Goal: Check status: Check status

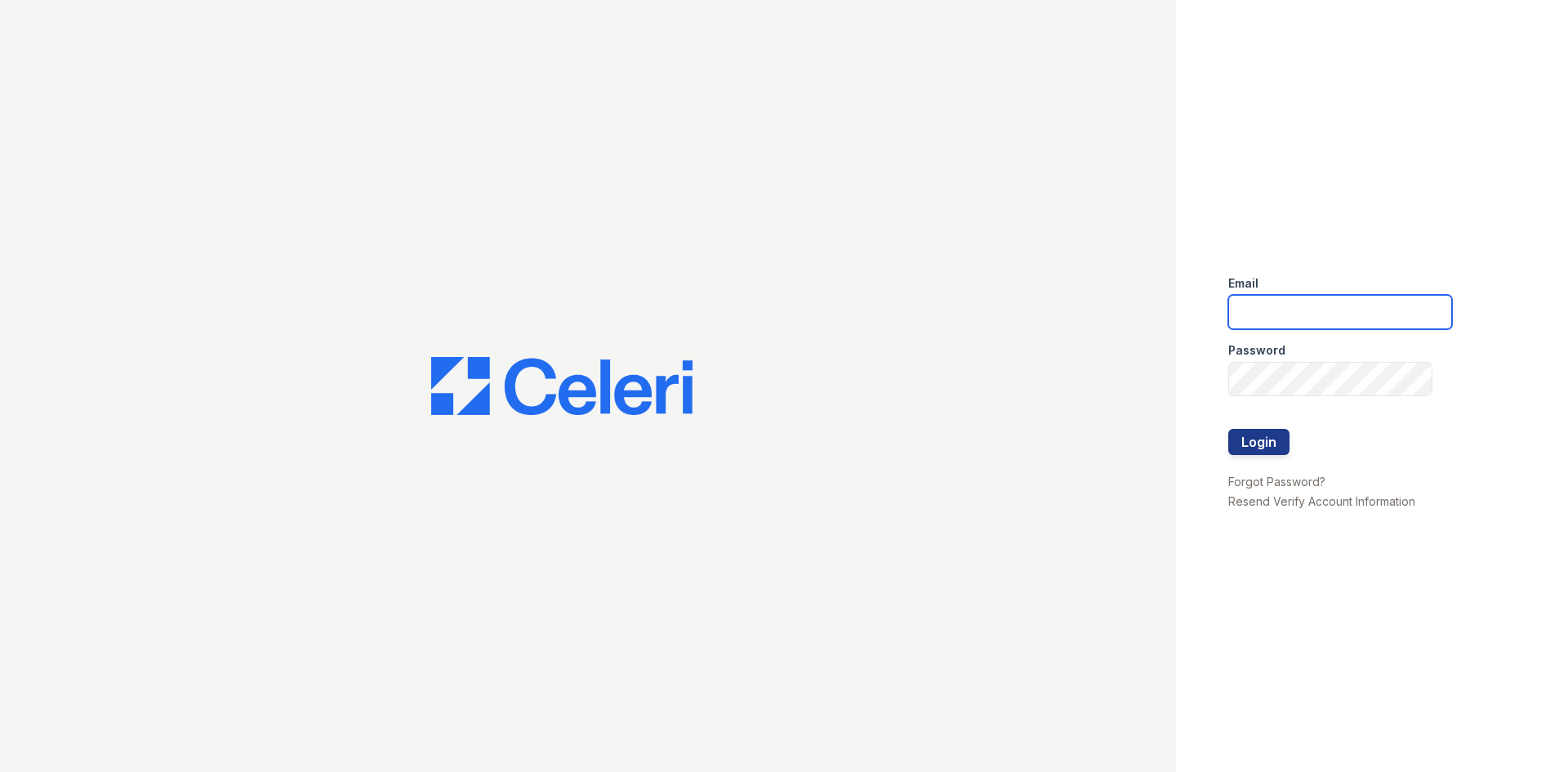
click at [1368, 318] on input "email" at bounding box center [1340, 312] width 224 height 34
type input "888atgrandhopepark@trinity-pm.com"
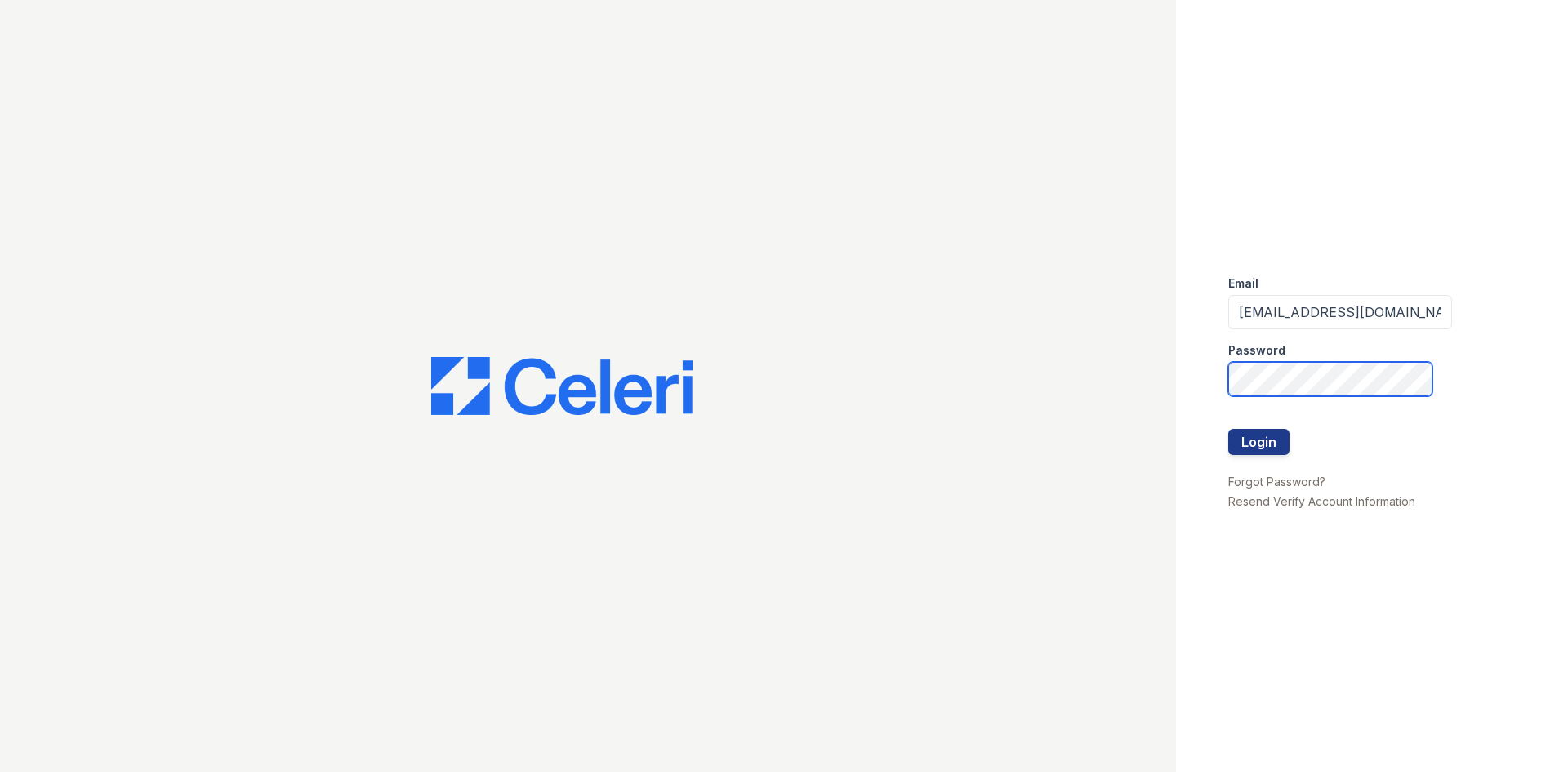
click at [1228, 429] on button "Login" at bounding box center [1259, 442] width 62 height 27
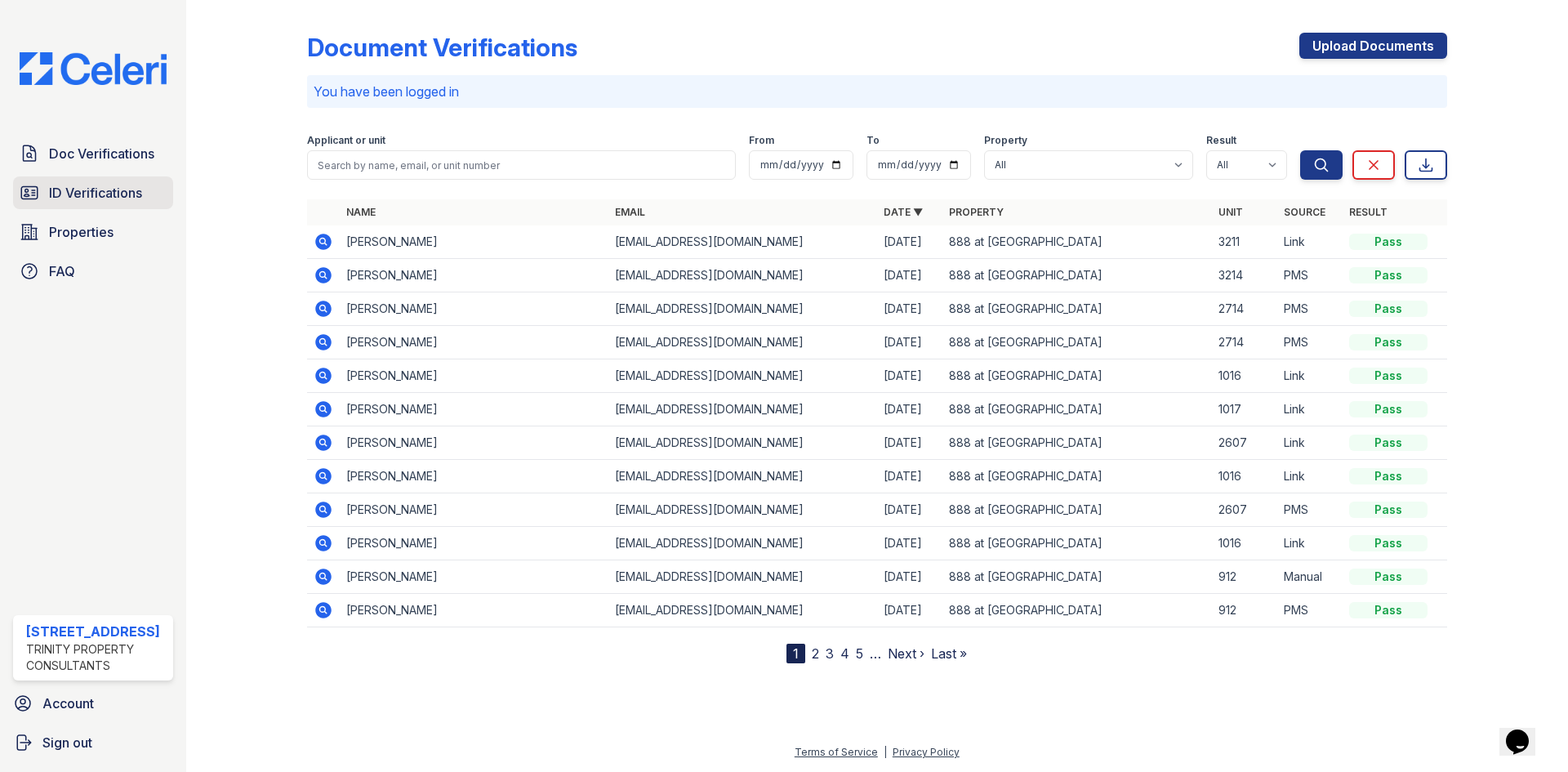
click at [121, 198] on span "ID Verifications" at bounding box center [95, 193] width 93 height 20
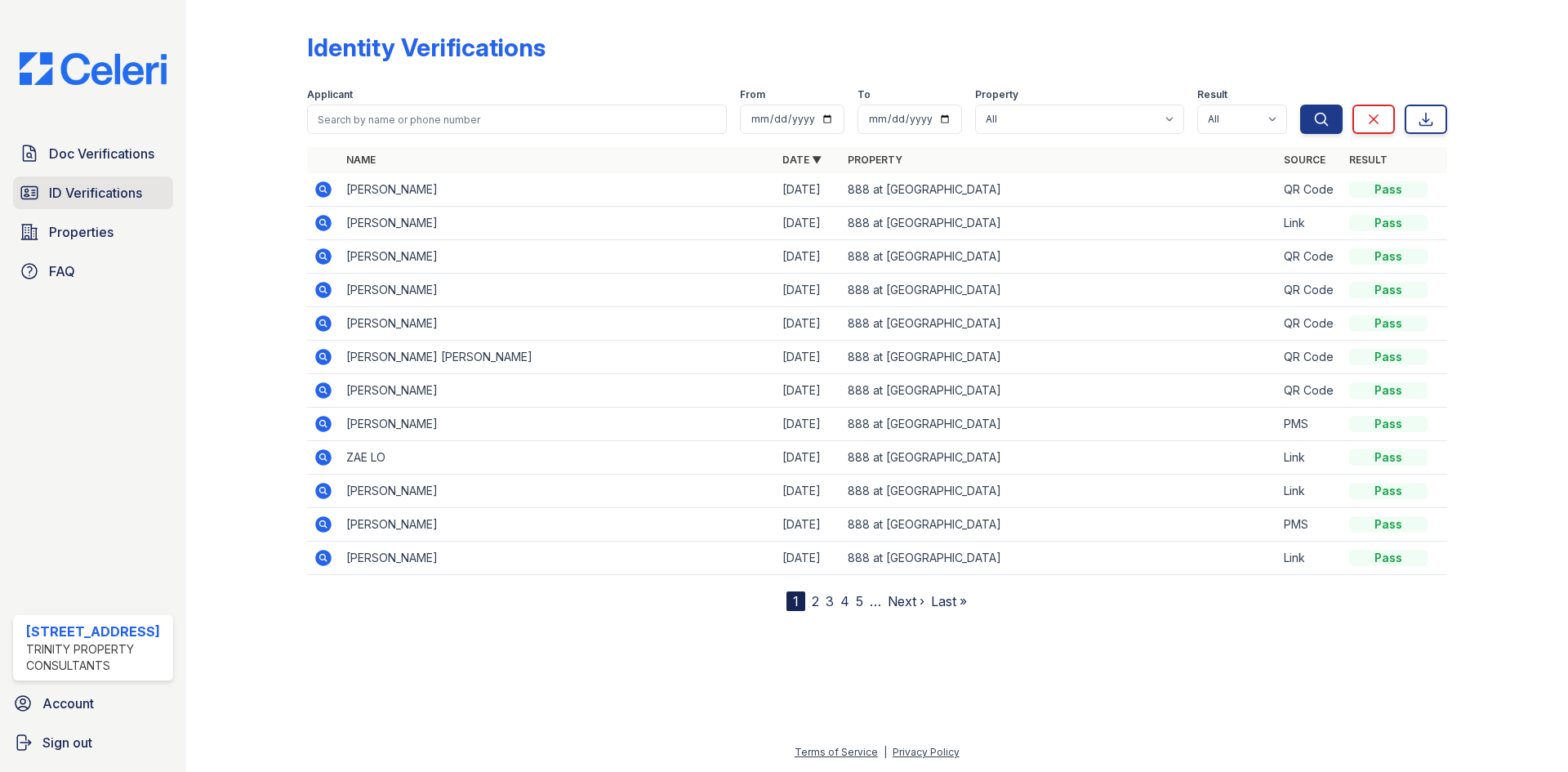
click at [128, 177] on link "ID Verifications" at bounding box center [92, 193] width 160 height 33
click at [84, 191] on span "ID Verifications" at bounding box center [95, 193] width 93 height 20
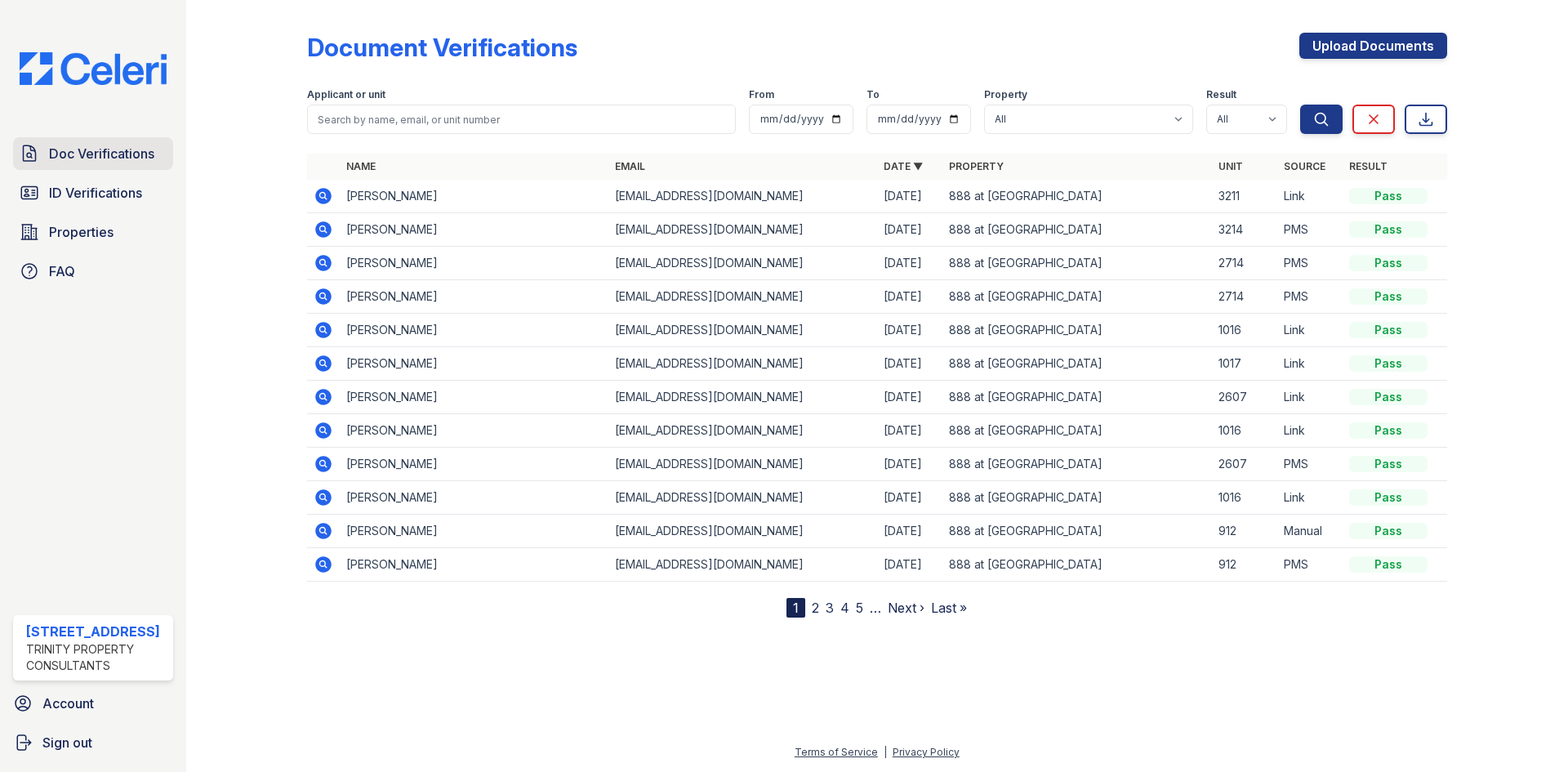
click at [93, 150] on span "Doc Verifications" at bounding box center [101, 153] width 105 height 20
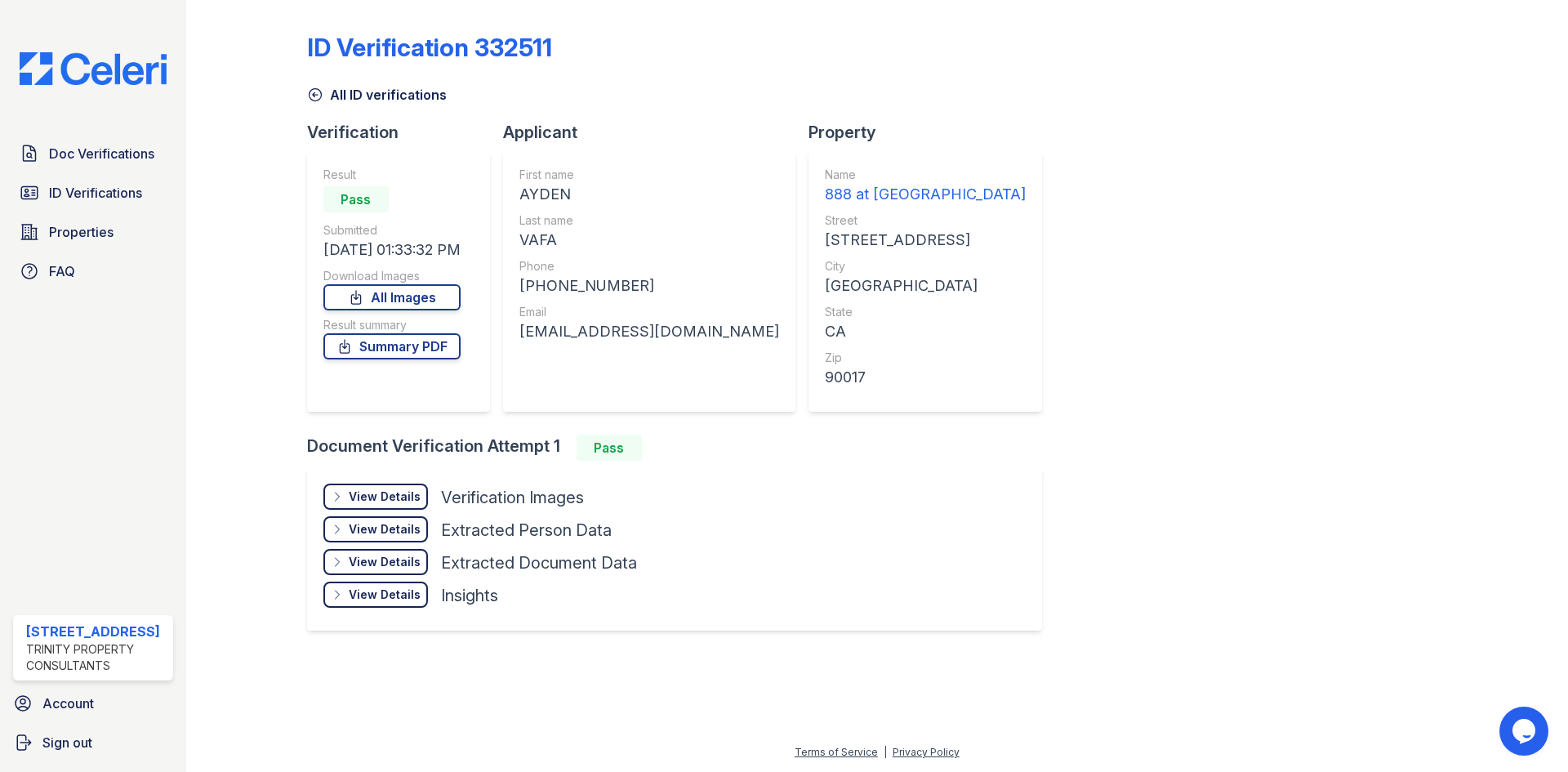
click at [388, 499] on div "View Details" at bounding box center [385, 496] width 72 height 16
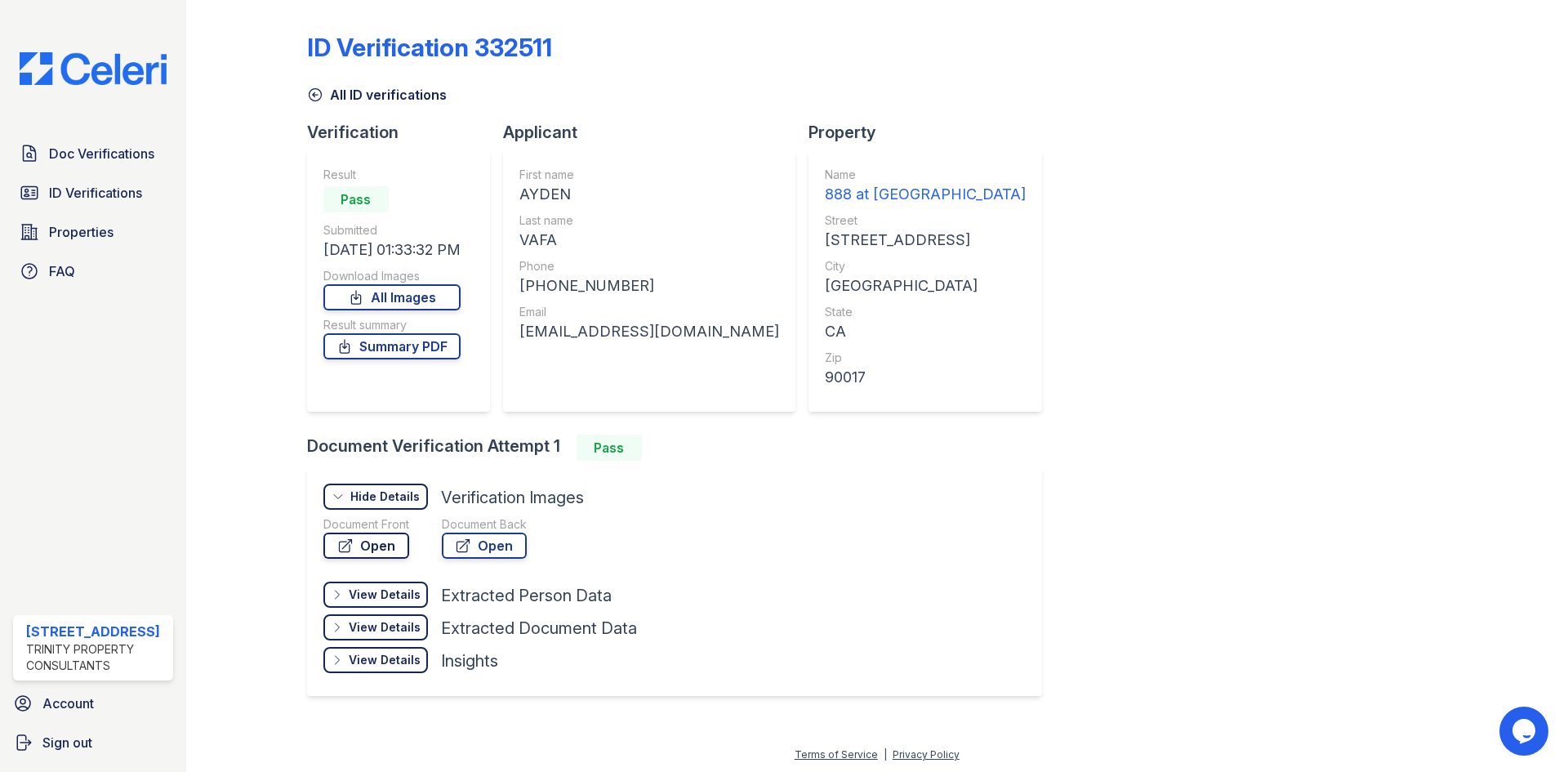
click at [389, 544] on link "Open" at bounding box center [366, 545] width 86 height 27
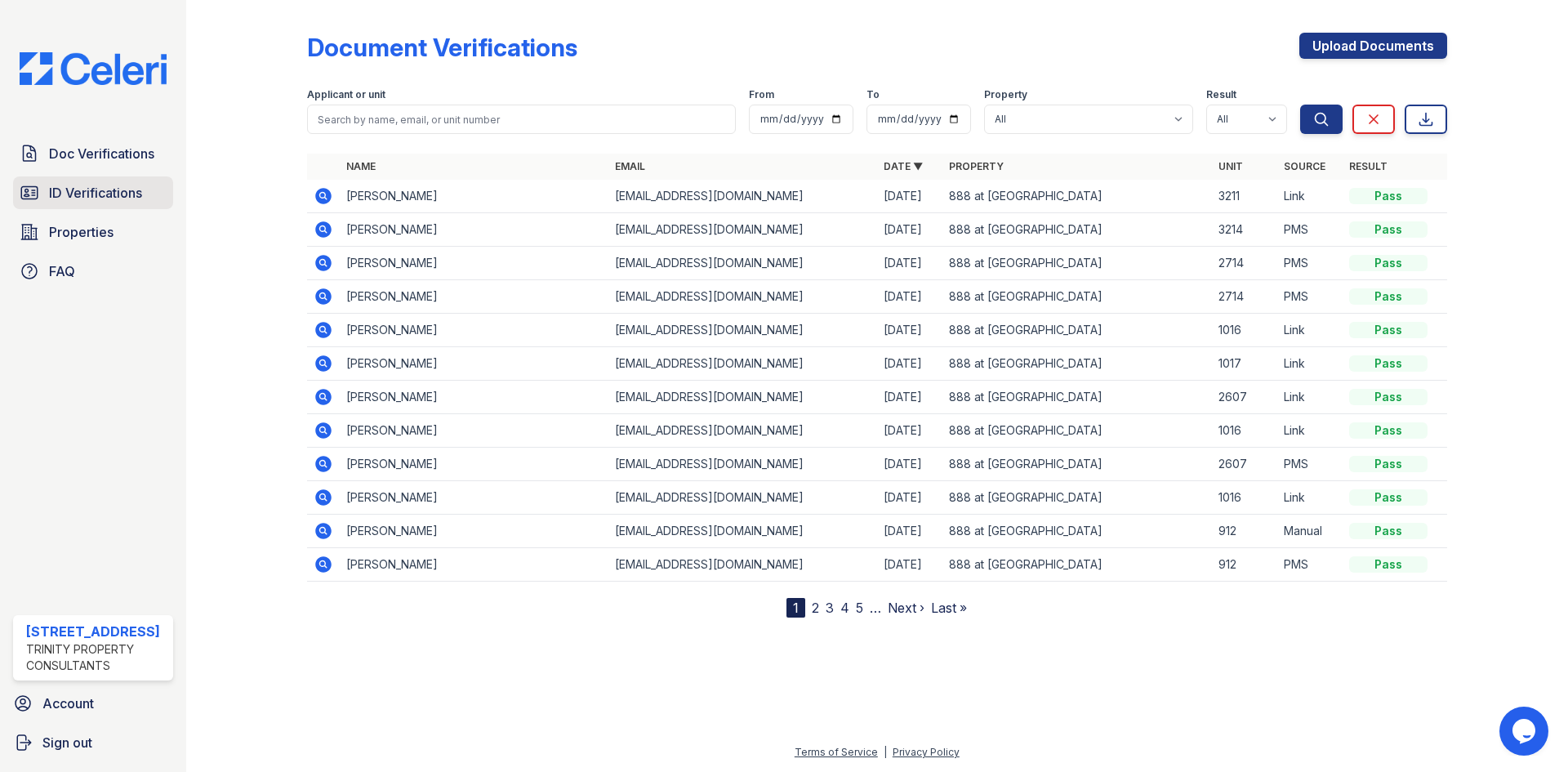
drag, startPoint x: 110, startPoint y: 166, endPoint x: 115, endPoint y: 185, distance: 19.6
click at [110, 166] on link "Doc Verifications" at bounding box center [92, 153] width 160 height 33
click at [115, 187] on span "ID Verifications" at bounding box center [95, 193] width 93 height 20
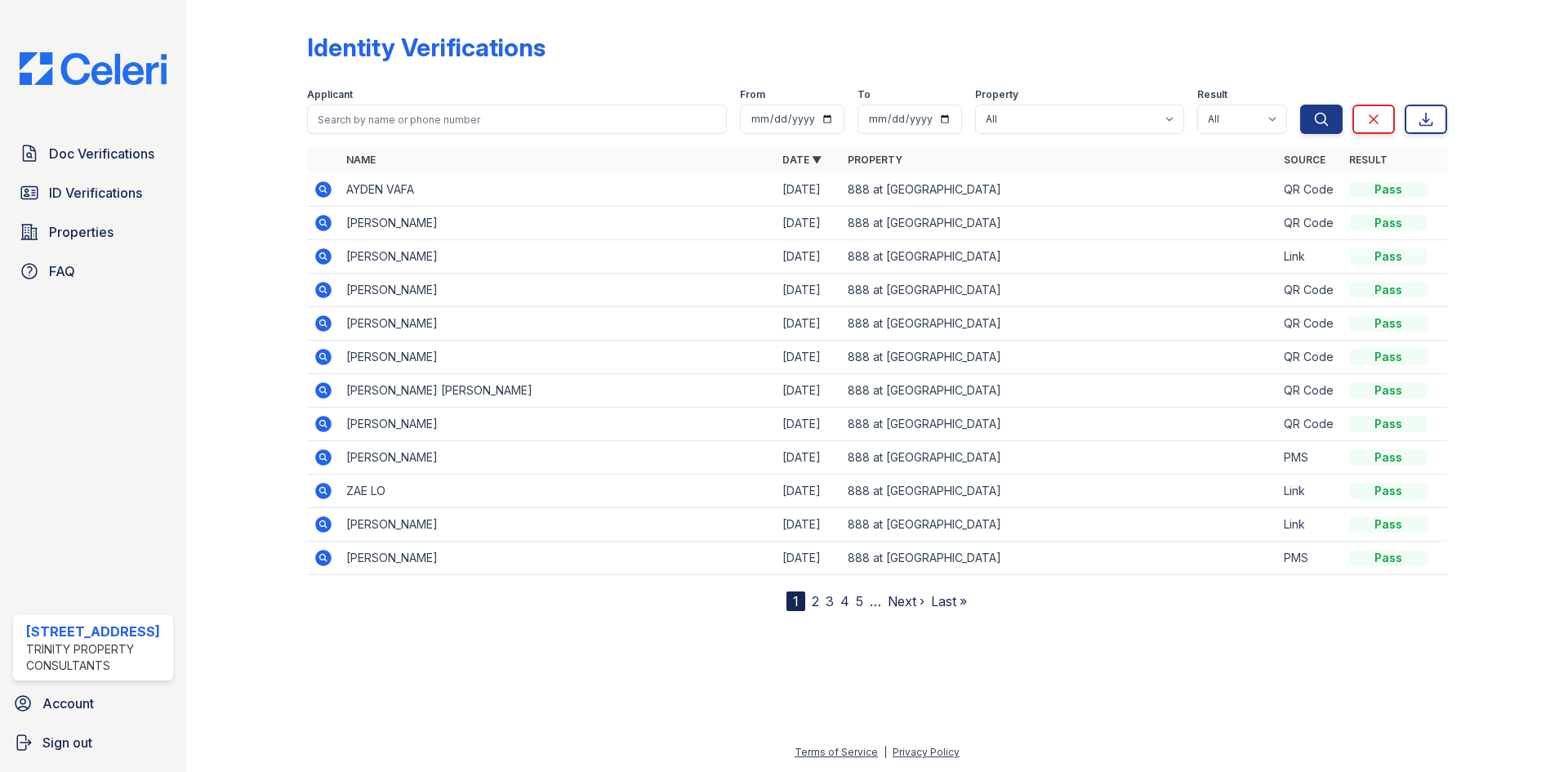
click at [321, 184] on icon at bounding box center [322, 189] width 16 height 16
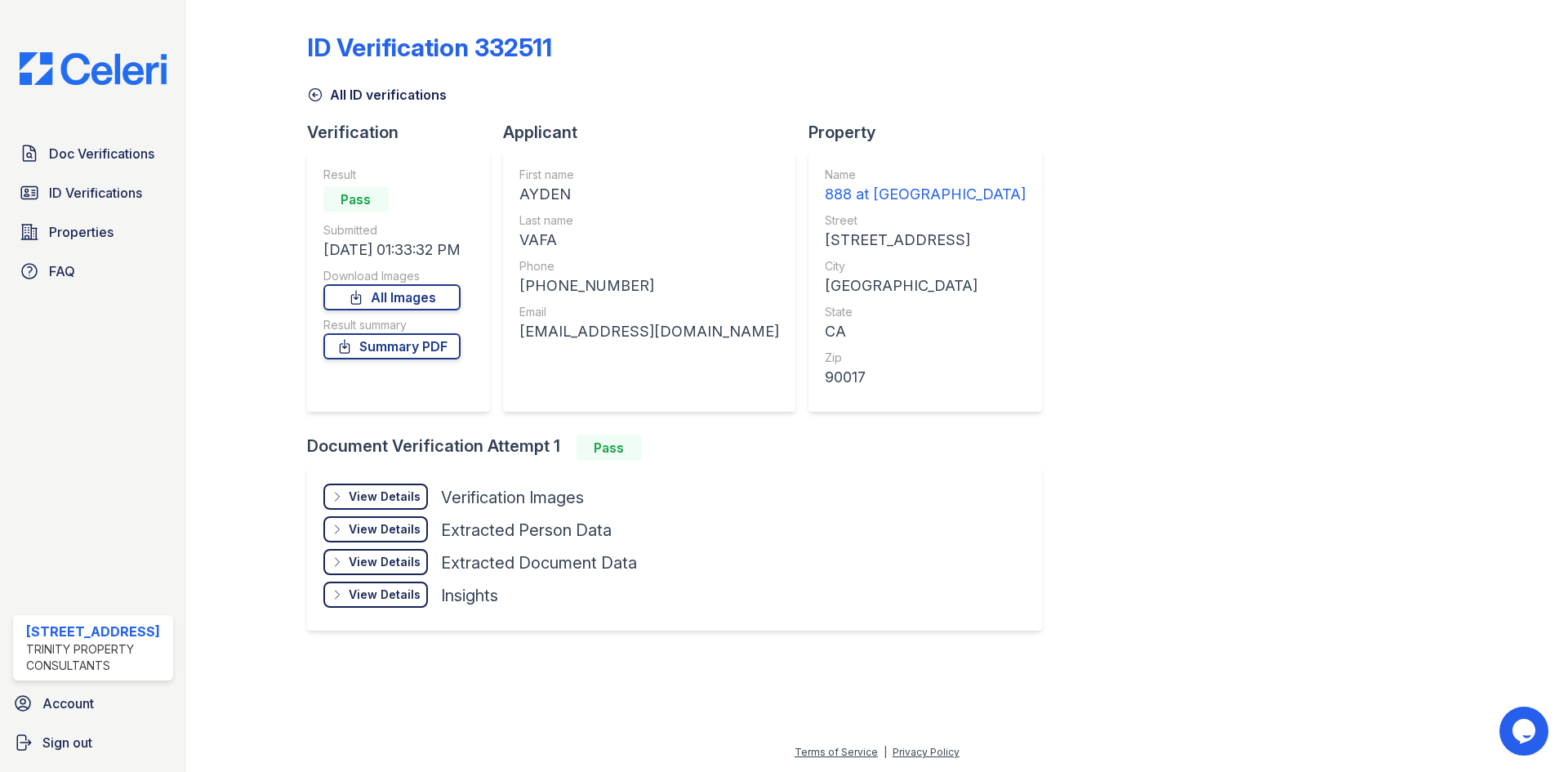
click at [356, 491] on div "View Details" at bounding box center [385, 496] width 72 height 16
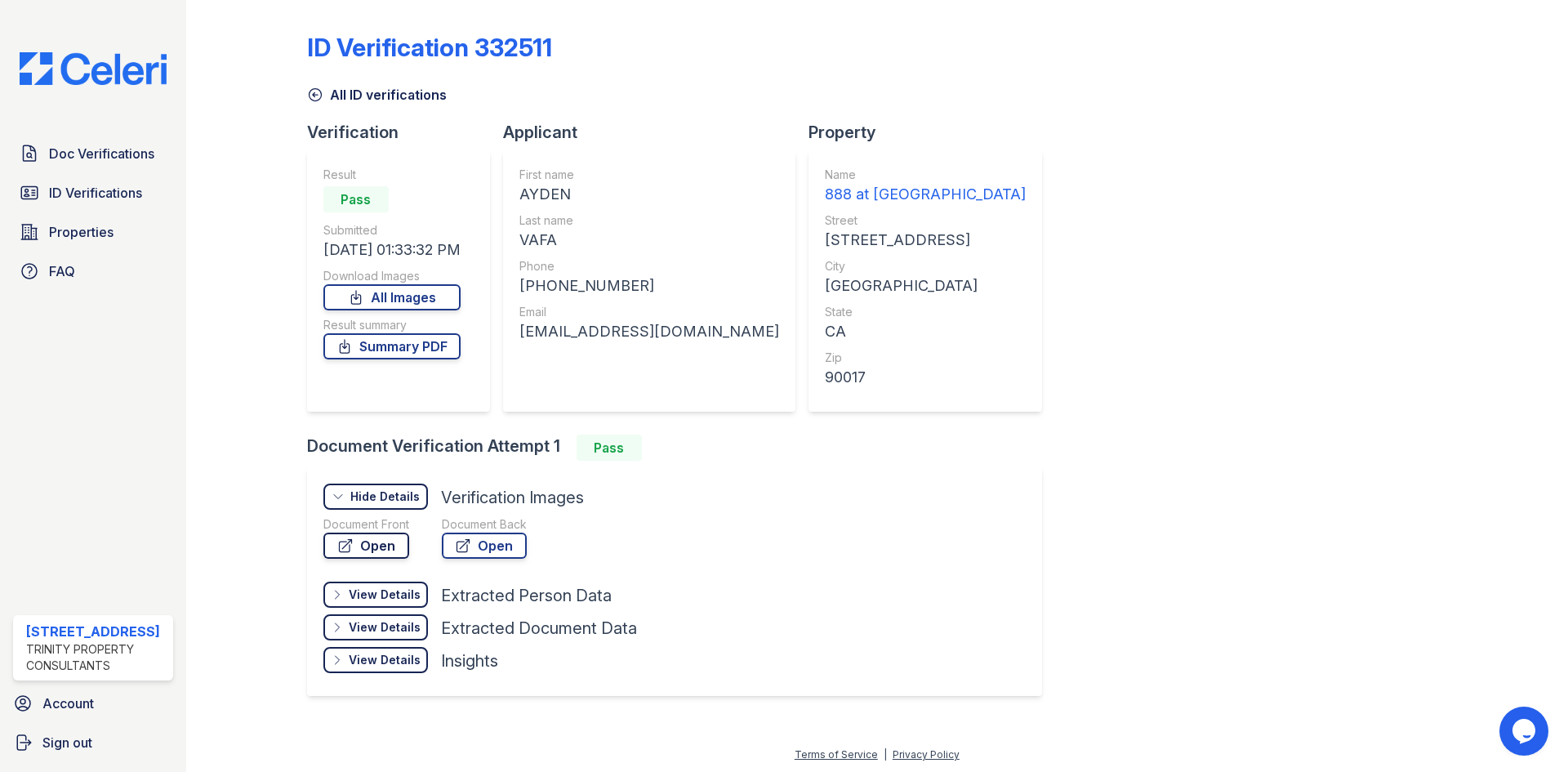
click at [368, 552] on link "Open" at bounding box center [366, 545] width 86 height 27
